Goal: Book appointment/travel/reservation: Book appointment/travel/reservation

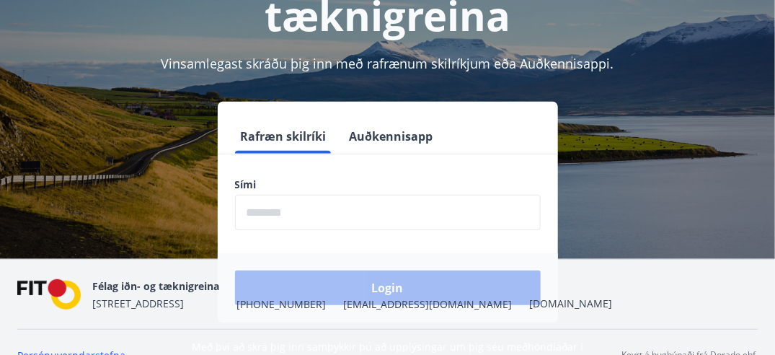
scroll to position [154, 0]
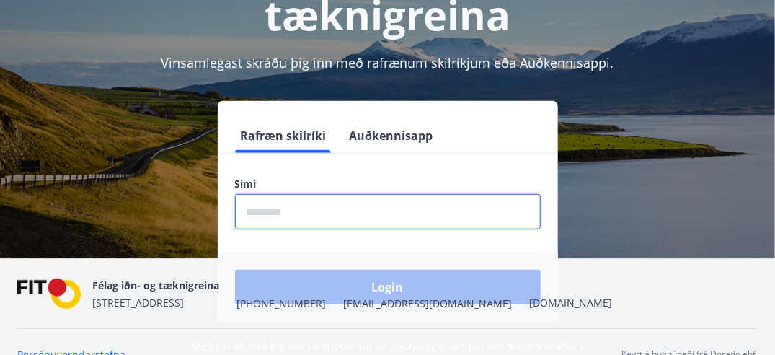
click at [323, 218] on input "phone" at bounding box center [388, 211] width 306 height 35
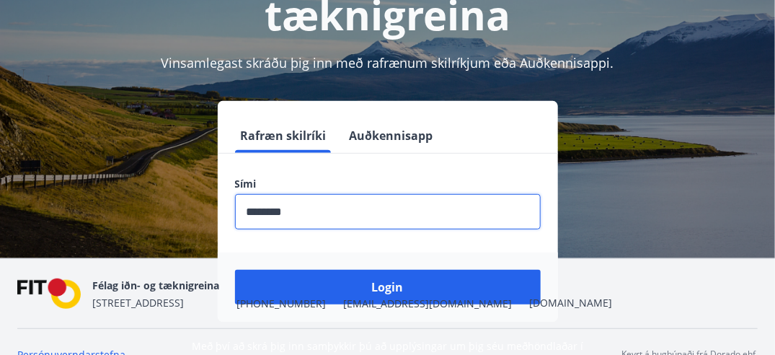
scroll to position [178, 0]
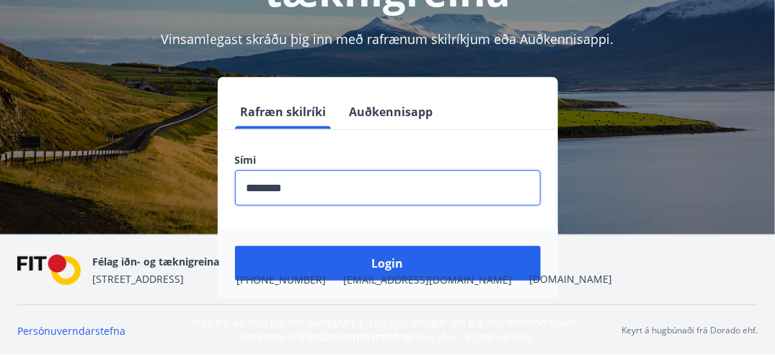
type input "********"
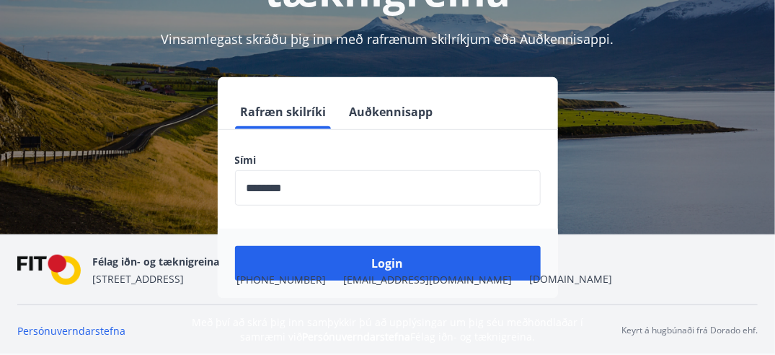
click at [386, 261] on div "Félag iðn- og tæknigreina Stórhöfða 31, 110 Reykjavík +354 535-6000 fit@fit.is …" at bounding box center [352, 269] width 520 height 35
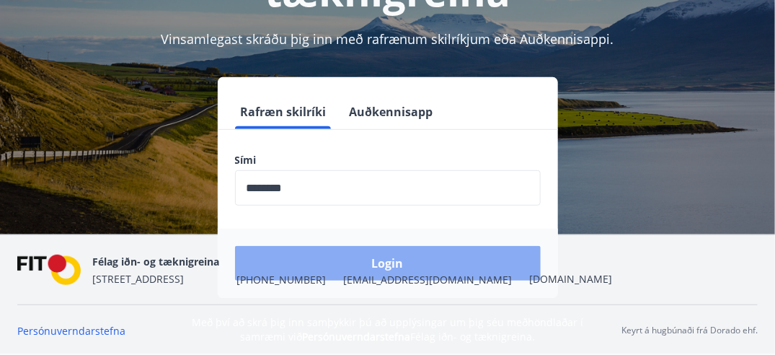
click at [394, 249] on button "Login" at bounding box center [388, 263] width 306 height 35
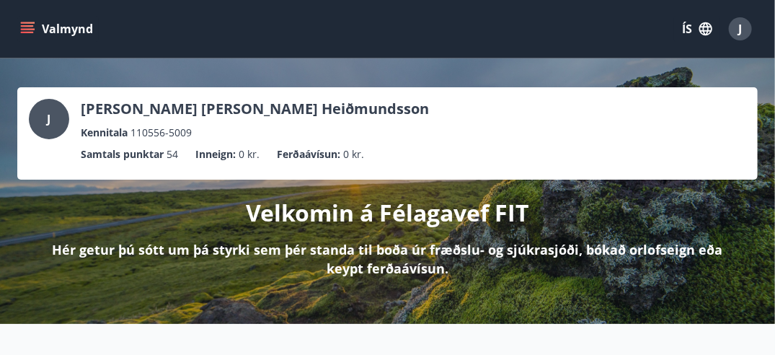
click at [27, 24] on icon "menu" at bounding box center [27, 29] width 14 height 14
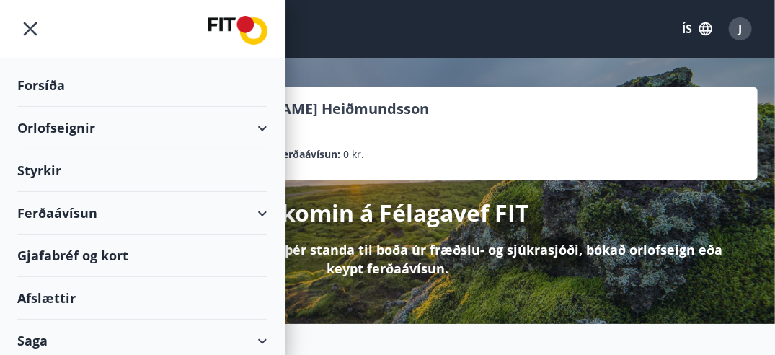
click at [119, 162] on div "Styrkir" at bounding box center [142, 170] width 250 height 43
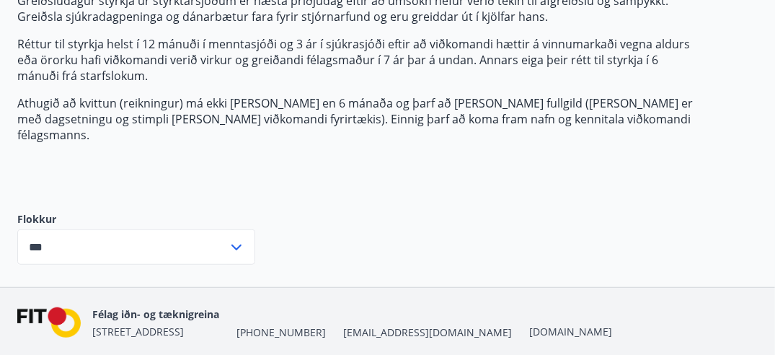
scroll to position [234, 0]
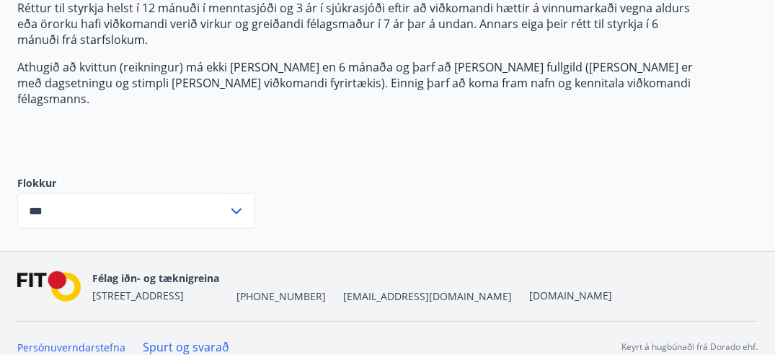
click at [221, 193] on input "***" at bounding box center [122, 210] width 211 height 35
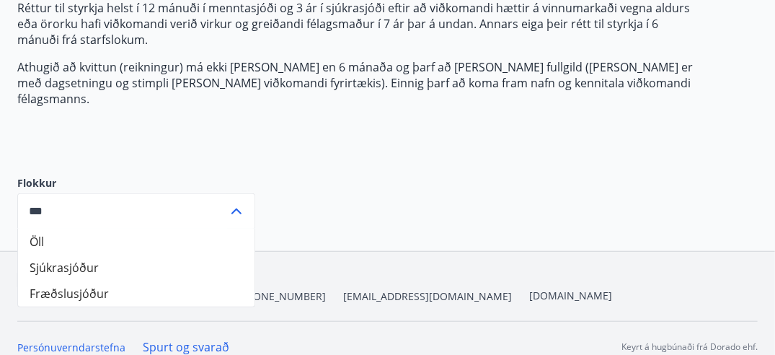
click at [174, 236] on li "Öll" at bounding box center [136, 242] width 236 height 26
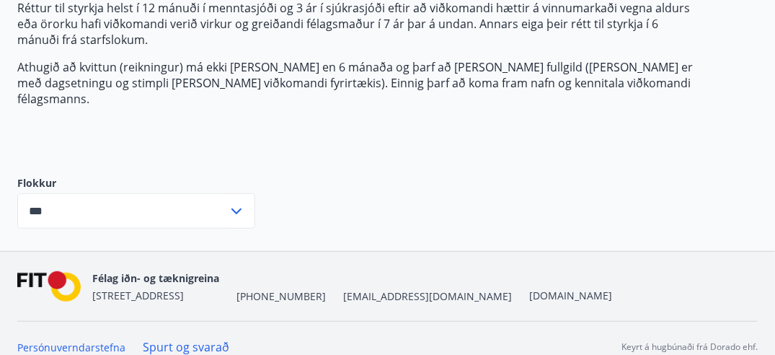
click at [244, 203] on icon at bounding box center [236, 211] width 17 height 17
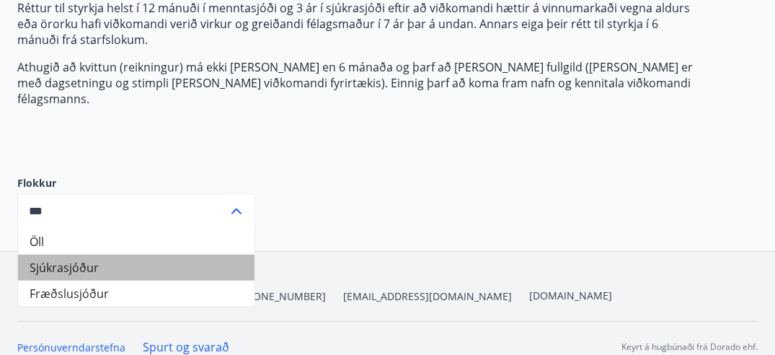
click at [187, 255] on li "Sjúkrasjóður" at bounding box center [136, 268] width 236 height 26
type input "**********"
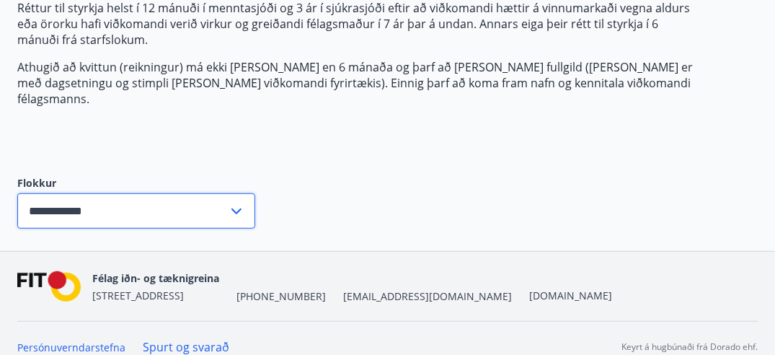
click at [125, 199] on input "**********" at bounding box center [122, 210] width 211 height 35
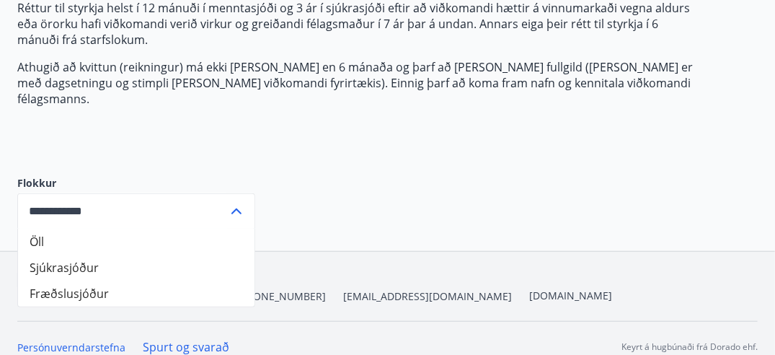
click at [114, 255] on li "Sjúkrasjóður" at bounding box center [136, 268] width 236 height 26
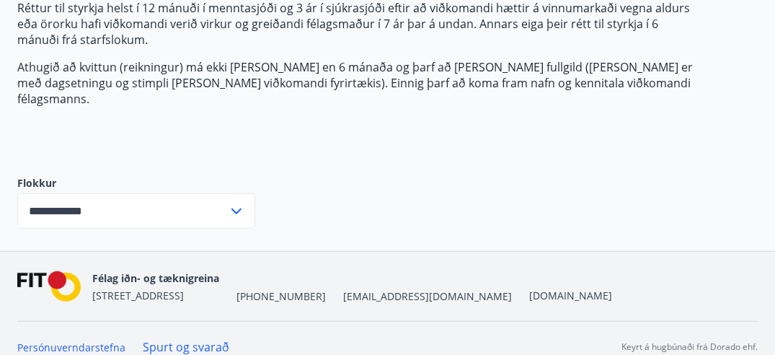
scroll to position [0, 0]
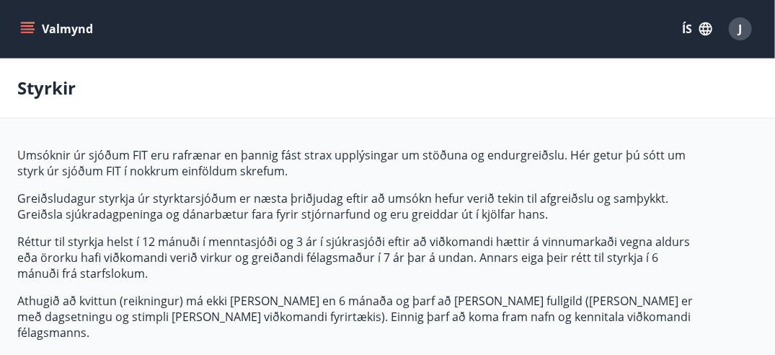
click at [30, 32] on icon "menu" at bounding box center [27, 32] width 13 height 1
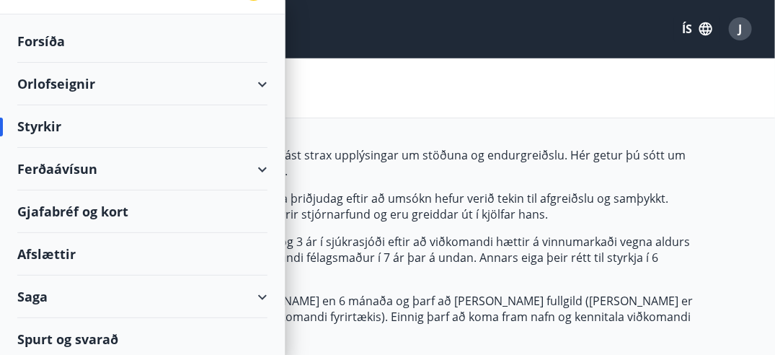
scroll to position [46, 0]
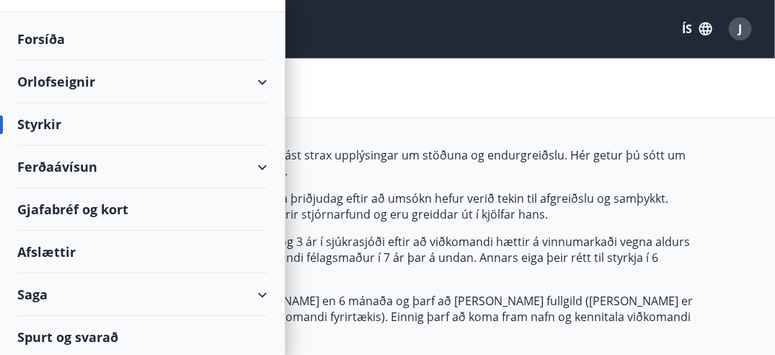
click at [104, 291] on div "Saga" at bounding box center [142, 294] width 250 height 43
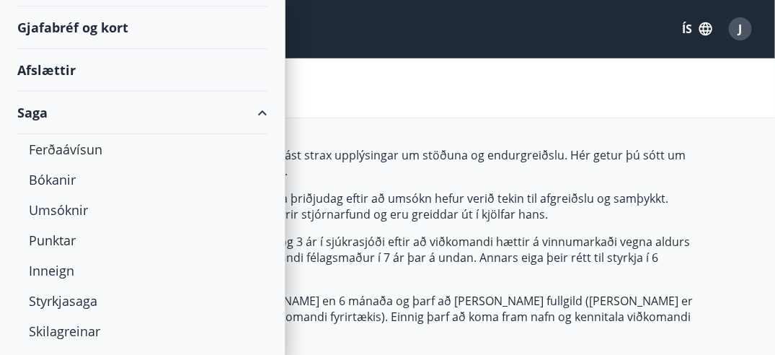
scroll to position [258, 0]
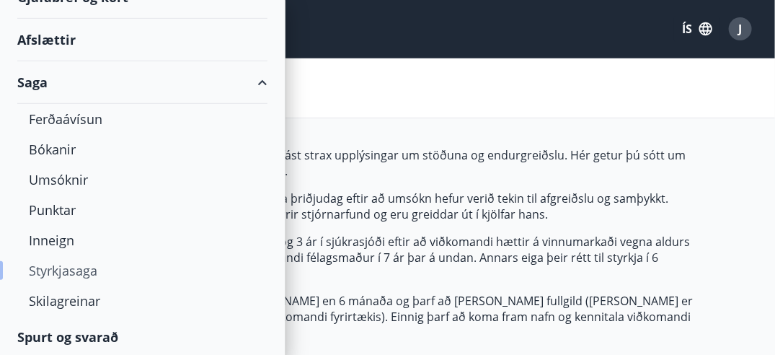
click at [74, 265] on div "Styrkjasaga" at bounding box center [142, 270] width 227 height 30
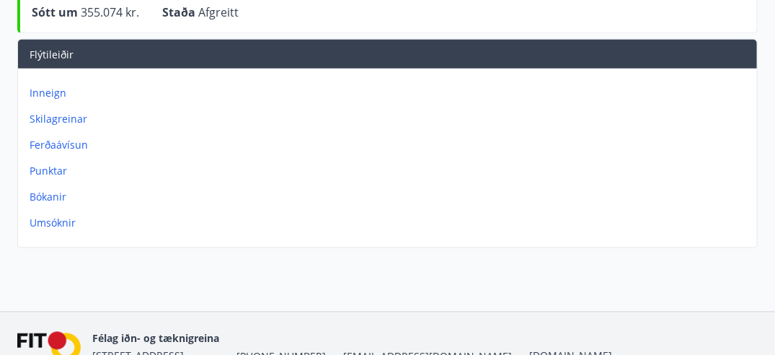
scroll to position [604, 0]
click at [43, 223] on p "Umsóknir" at bounding box center [391, 223] width 722 height 14
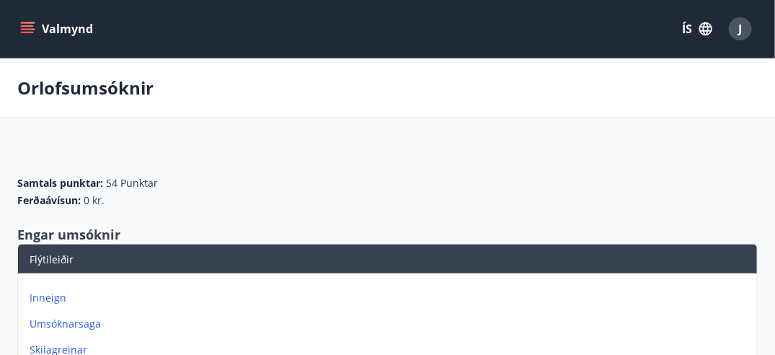
click at [26, 25] on icon "menu" at bounding box center [27, 29] width 14 height 14
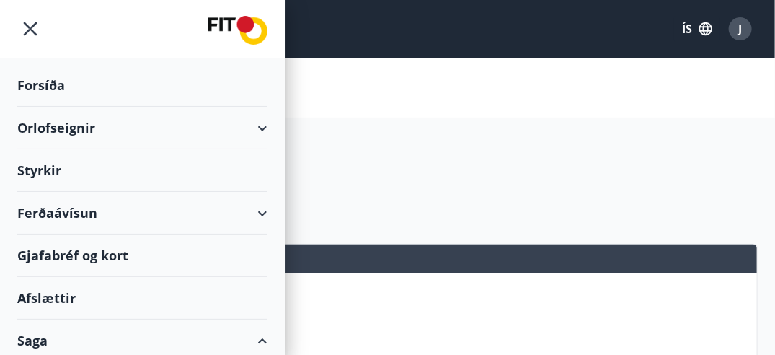
click at [48, 86] on div "Forsíða" at bounding box center [142, 85] width 250 height 43
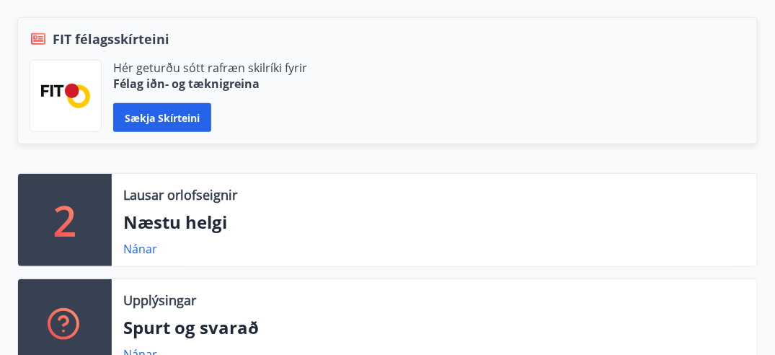
scroll to position [340, 0]
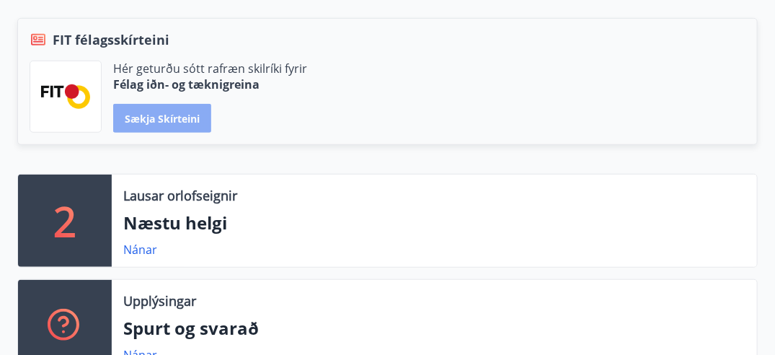
click at [162, 110] on button "Sækja skírteini" at bounding box center [162, 118] width 98 height 29
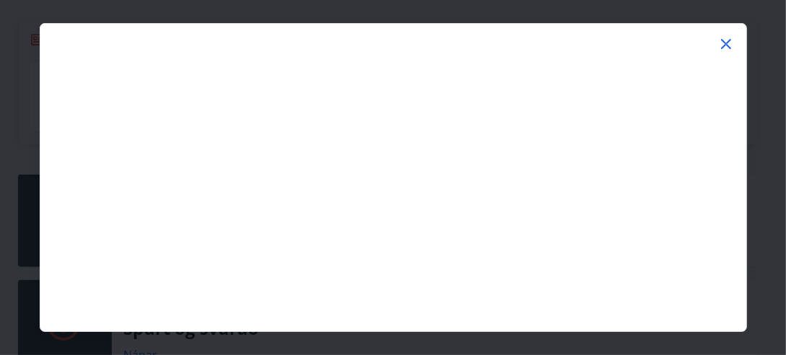
click at [725, 42] on icon at bounding box center [726, 44] width 10 height 10
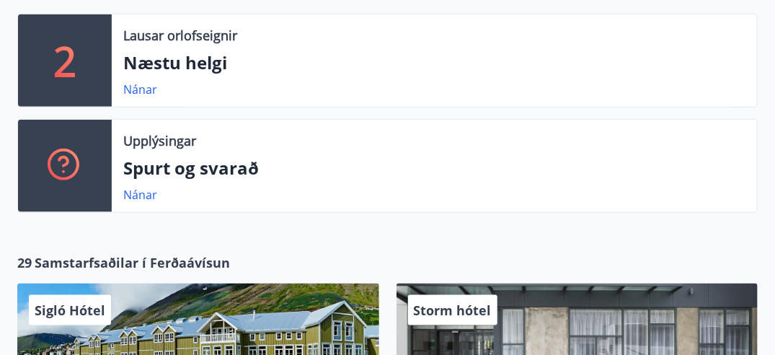
scroll to position [500, 0]
click at [143, 193] on link "Nánar" at bounding box center [140, 195] width 34 height 16
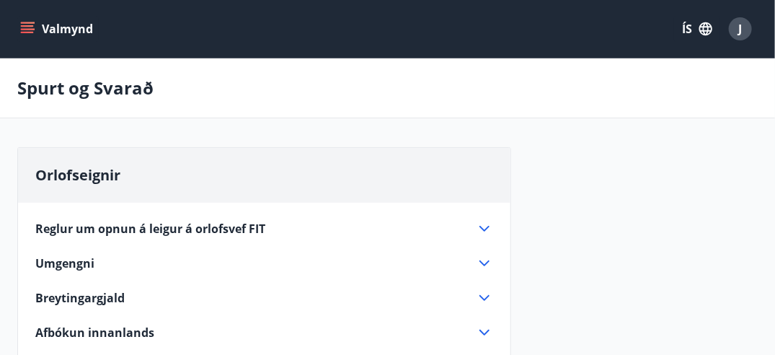
click at [706, 31] on icon "button" at bounding box center [706, 29] width 16 height 16
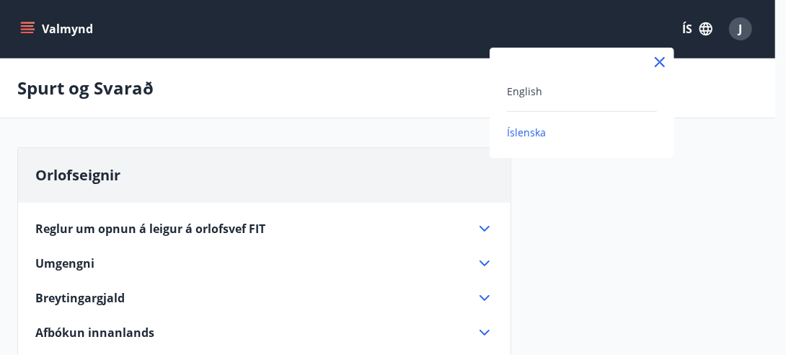
click at [706, 32] on div at bounding box center [393, 177] width 786 height 355
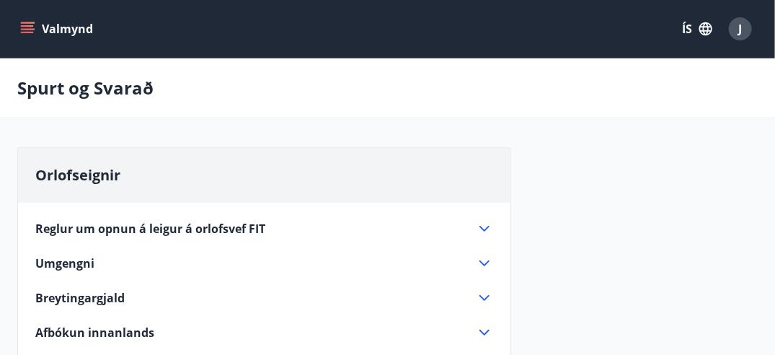
click at [736, 30] on div "J" at bounding box center [740, 28] width 23 height 23
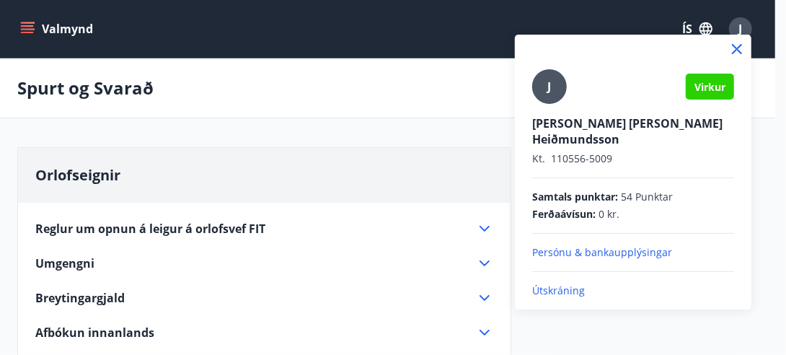
click at [562, 245] on p "Persónu & bankaupplýsingar" at bounding box center [633, 252] width 202 height 14
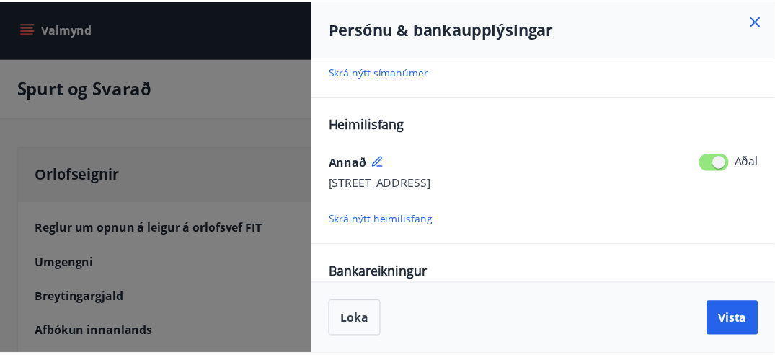
scroll to position [326, 0]
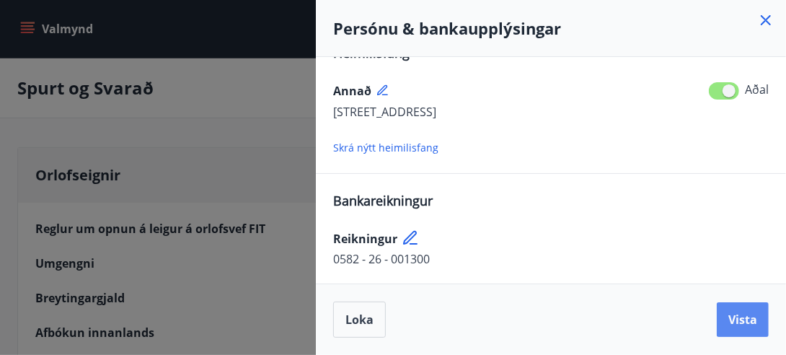
click at [744, 318] on span "Vista" at bounding box center [742, 319] width 29 height 16
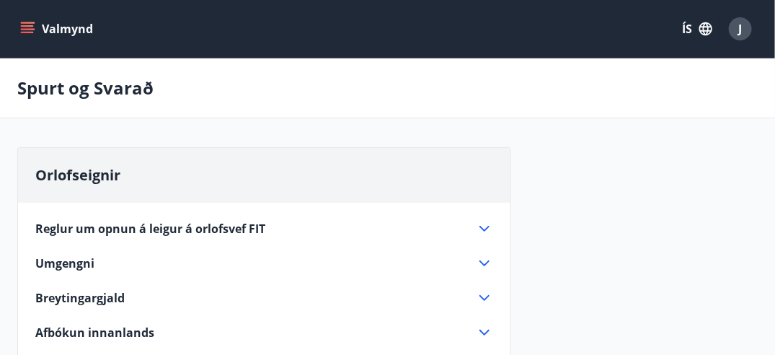
click at [24, 19] on button "Valmynd" at bounding box center [57, 29] width 81 height 26
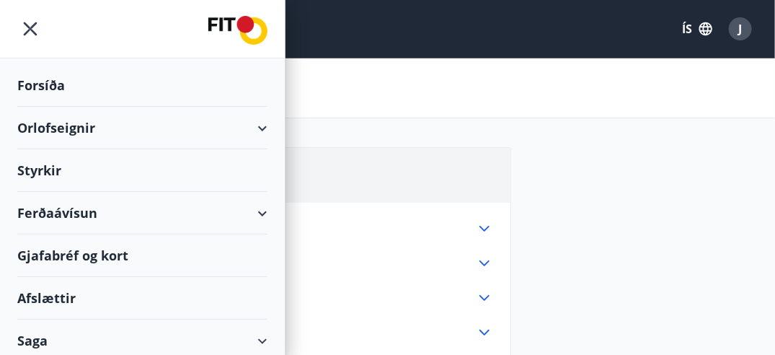
click at [35, 88] on div "Forsíða" at bounding box center [142, 85] width 250 height 43
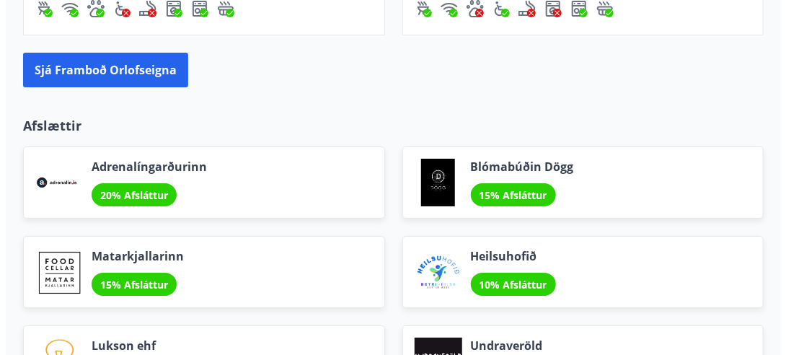
scroll to position [1731, 0]
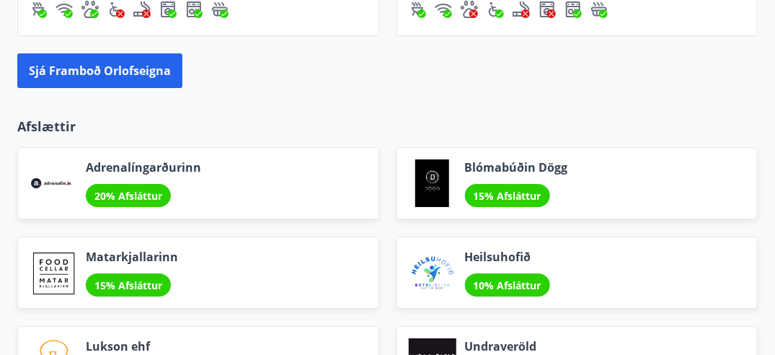
click at [436, 180] on div at bounding box center [433, 183] width 48 height 48
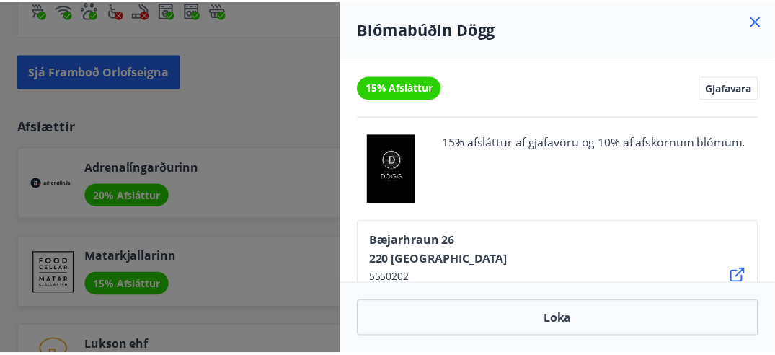
scroll to position [0, 0]
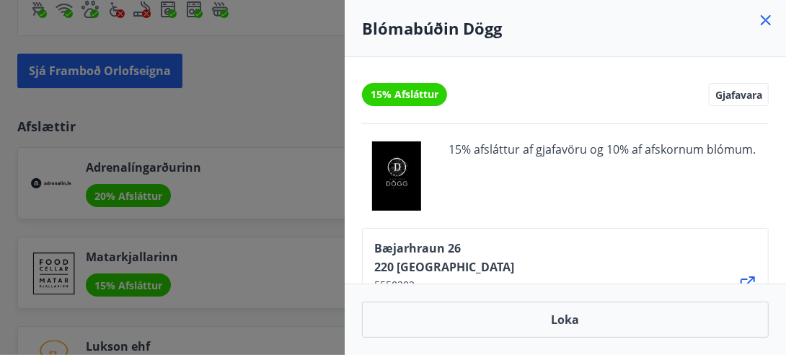
click at [764, 22] on icon at bounding box center [766, 20] width 10 height 10
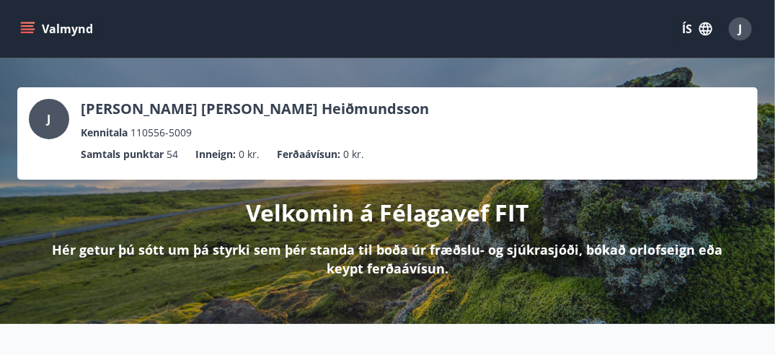
click at [25, 27] on icon "menu" at bounding box center [27, 29] width 14 height 14
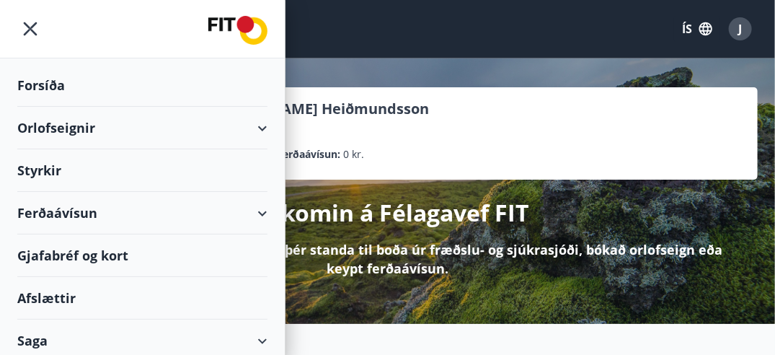
click at [39, 163] on div "Styrkir" at bounding box center [142, 170] width 250 height 43
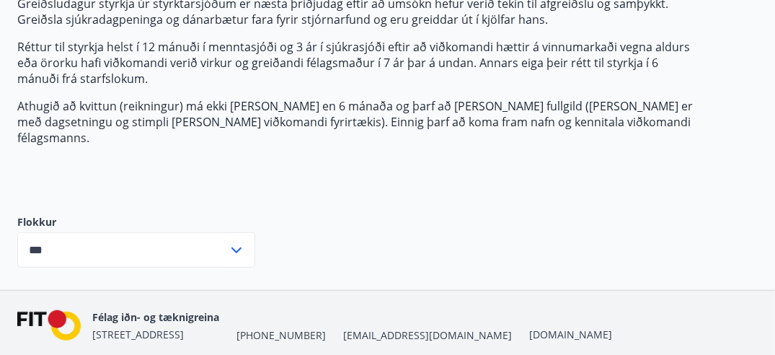
scroll to position [234, 0]
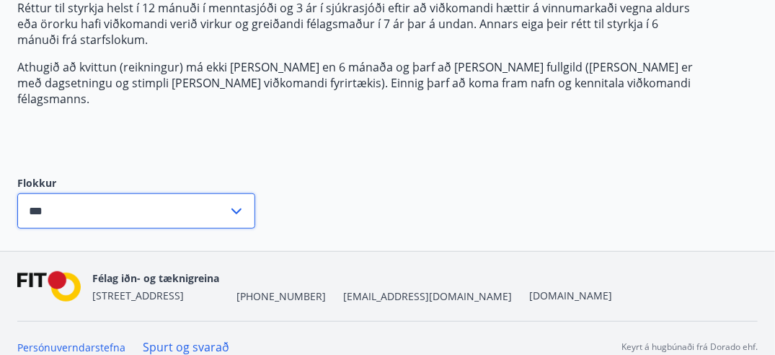
click at [200, 200] on input "***" at bounding box center [122, 210] width 211 height 35
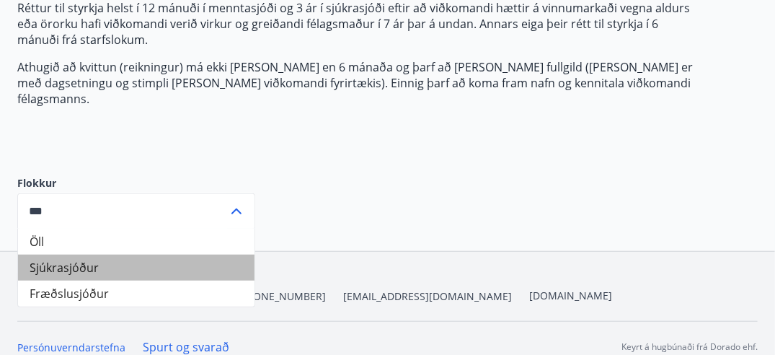
click at [164, 255] on li "Sjúkrasjóður" at bounding box center [136, 268] width 236 height 26
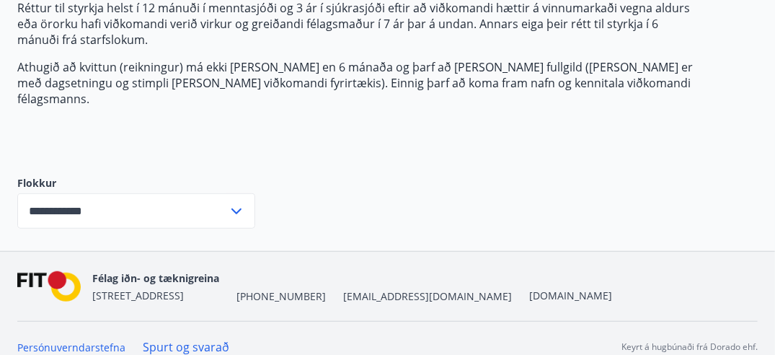
click at [238, 203] on icon at bounding box center [236, 211] width 17 height 17
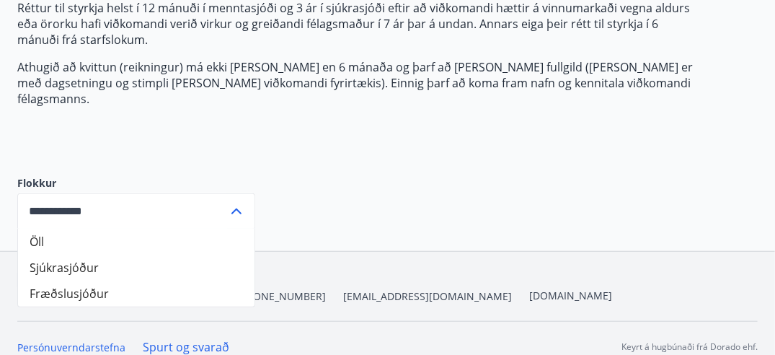
click at [167, 229] on li "Öll" at bounding box center [136, 242] width 236 height 26
type input "***"
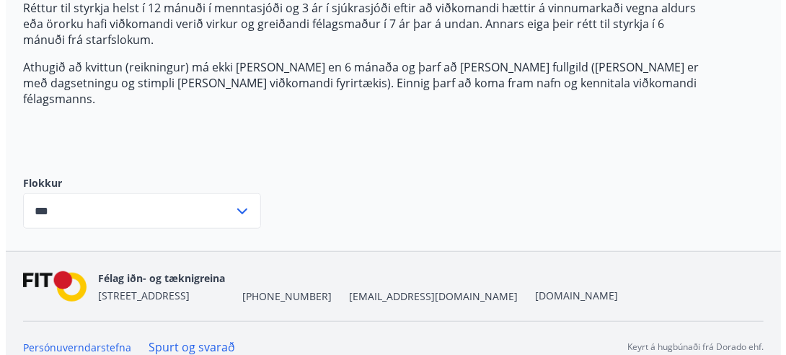
scroll to position [0, 0]
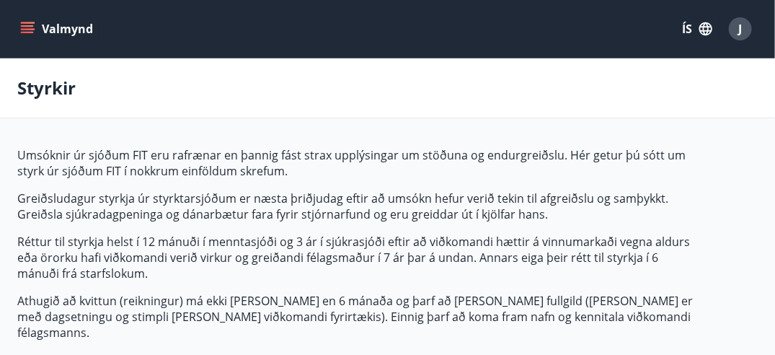
click at [30, 30] on icon "menu" at bounding box center [27, 29] width 14 height 14
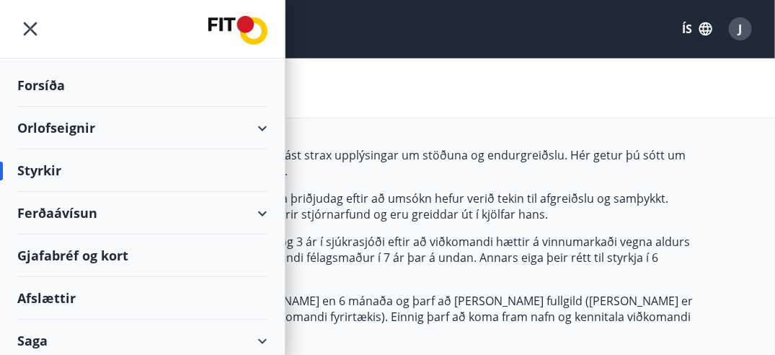
click at [245, 123] on div "Orlofseignir" at bounding box center [142, 128] width 250 height 43
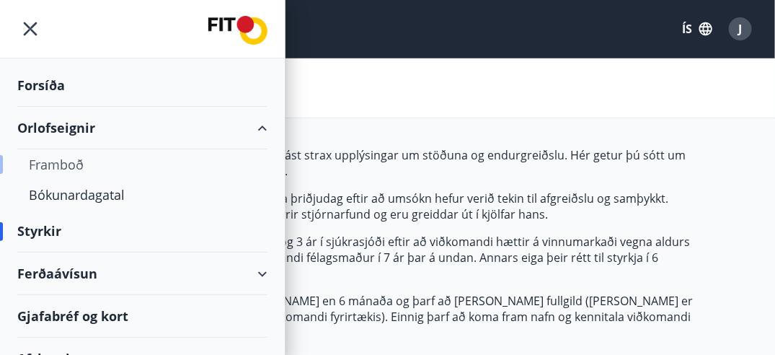
click at [66, 160] on div "Framboð" at bounding box center [142, 164] width 227 height 30
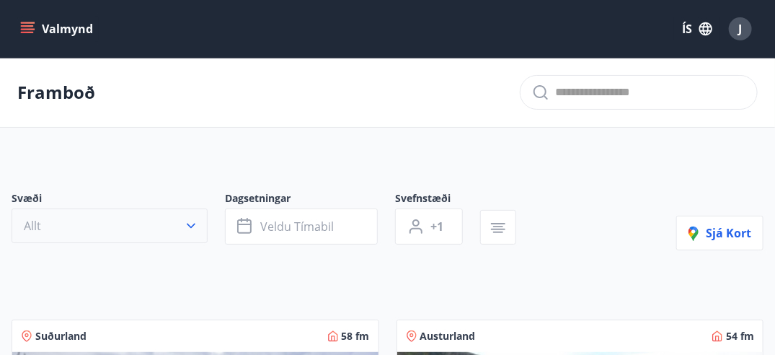
click at [190, 220] on icon "button" at bounding box center [191, 225] width 14 height 14
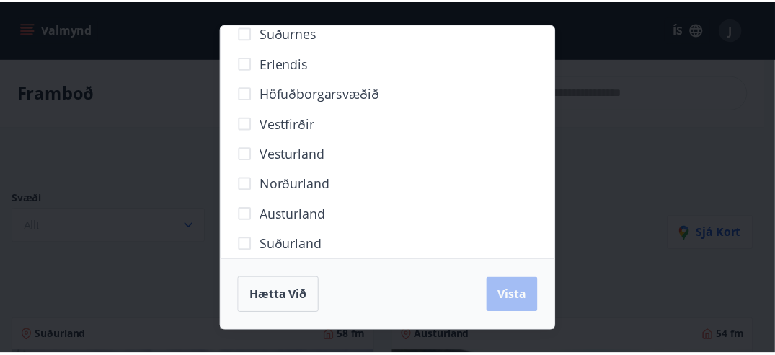
scroll to position [39, 0]
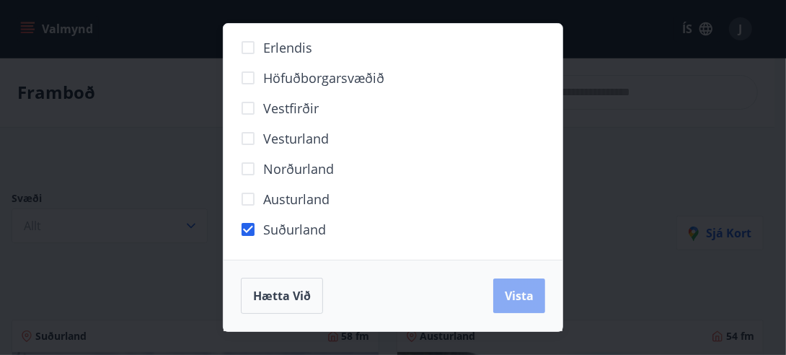
click at [522, 288] on span "Vista" at bounding box center [519, 296] width 29 height 16
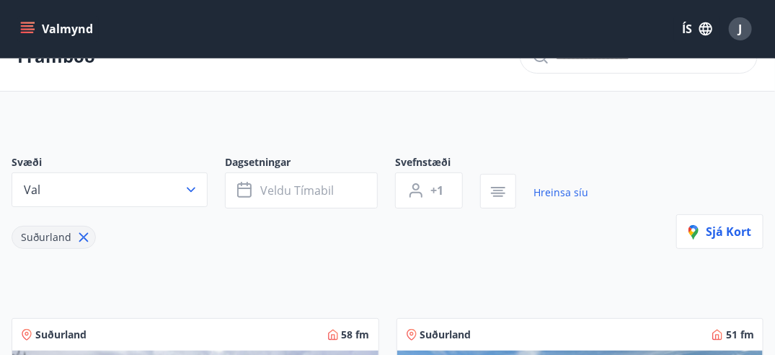
scroll to position [18, 0]
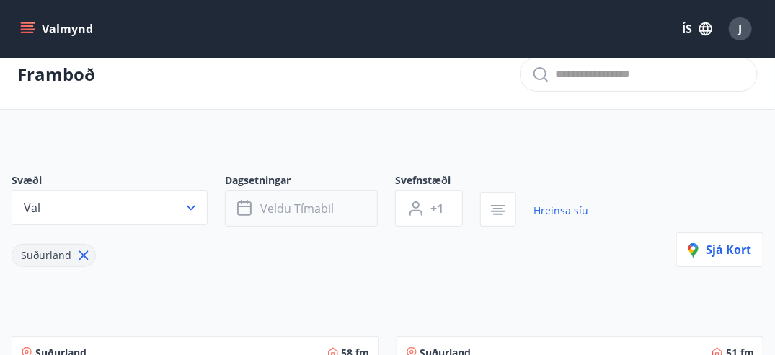
click at [341, 224] on button "Veldu tímabil" at bounding box center [301, 208] width 153 height 36
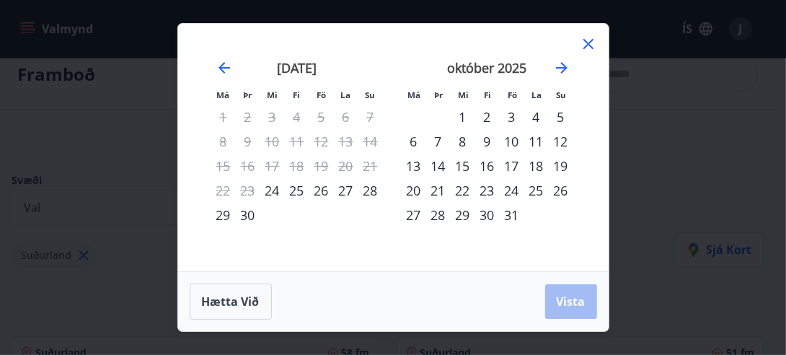
click at [508, 112] on div "3" at bounding box center [512, 117] width 25 height 25
click at [559, 116] on div "5" at bounding box center [561, 117] width 25 height 25
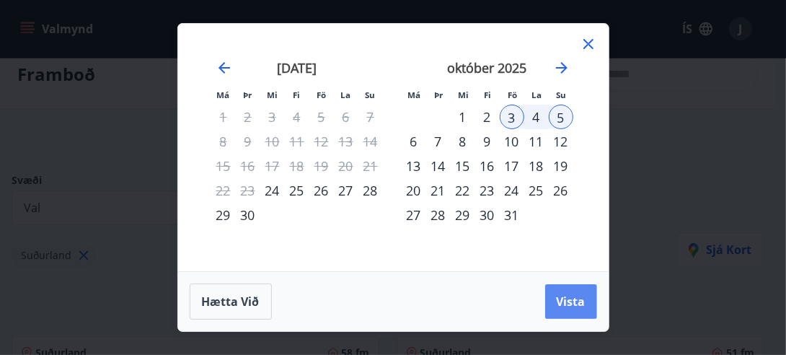
click at [567, 300] on span "Vista" at bounding box center [571, 301] width 29 height 16
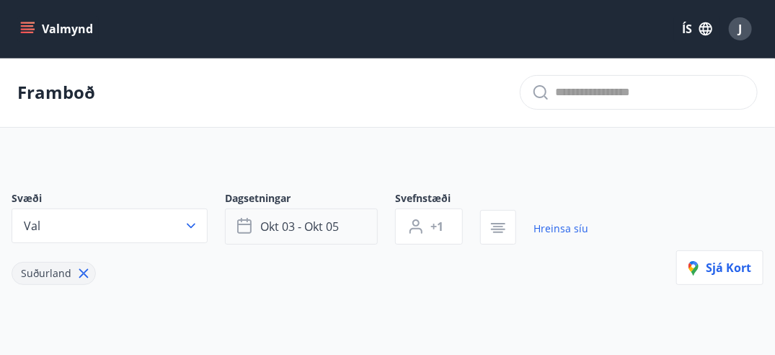
click at [317, 224] on span "okt 03 - okt 05" at bounding box center [299, 226] width 79 height 16
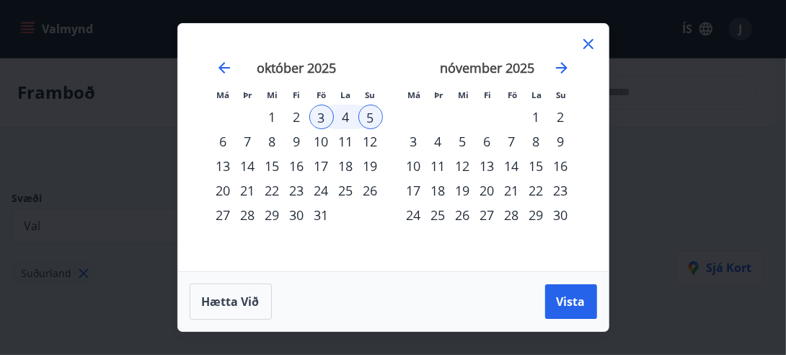
click at [276, 186] on div "22" at bounding box center [272, 190] width 25 height 25
click at [377, 187] on div "26" at bounding box center [370, 190] width 25 height 25
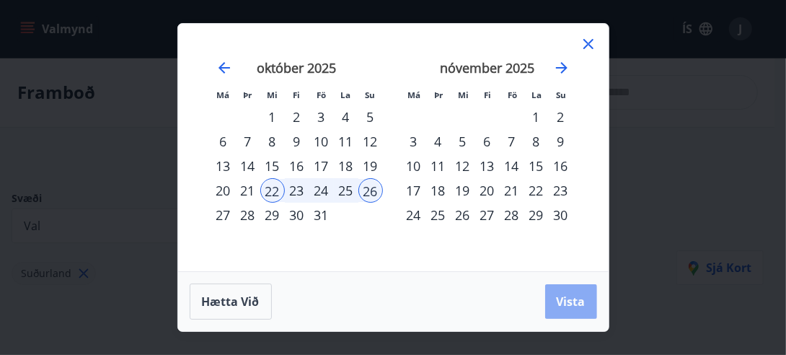
click at [564, 301] on span "Vista" at bounding box center [571, 301] width 29 height 16
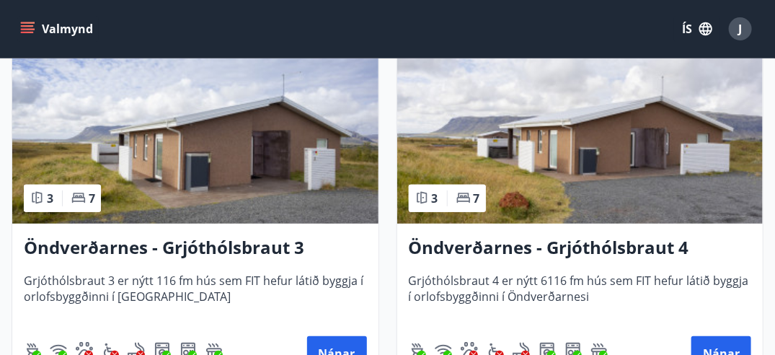
scroll to position [1909, 0]
